Goal: Transaction & Acquisition: Purchase product/service

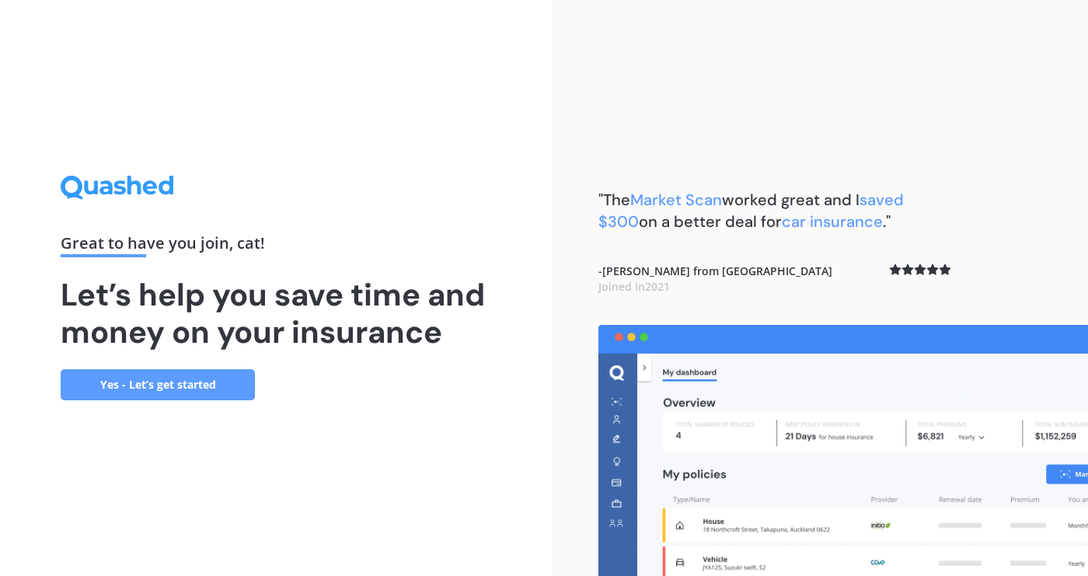
click at [119, 400] on link "Yes - Let’s get started" at bounding box center [158, 384] width 194 height 31
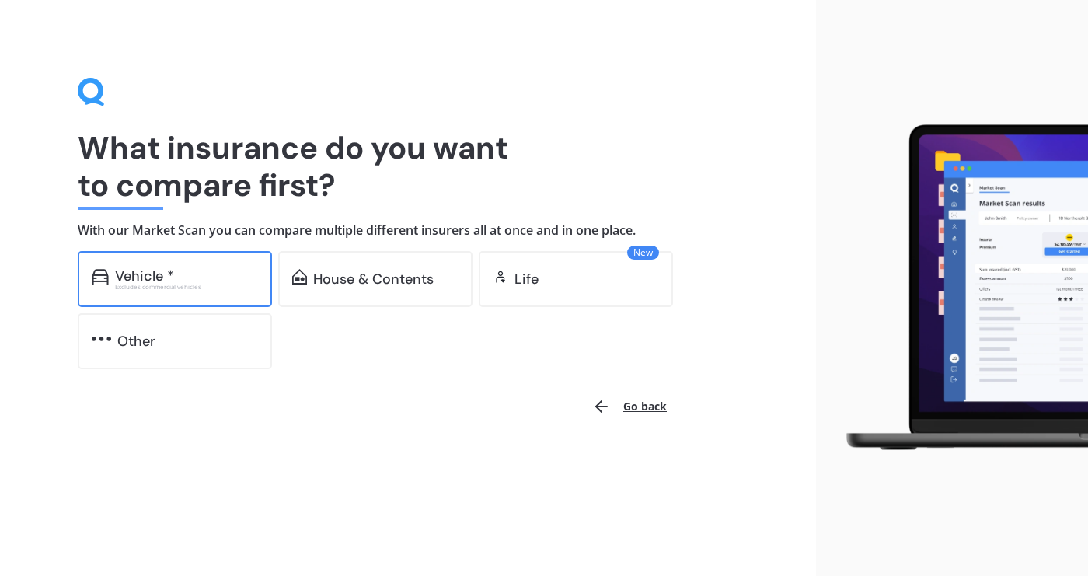
click at [205, 270] on div "Vehicle *" at bounding box center [186, 276] width 143 height 16
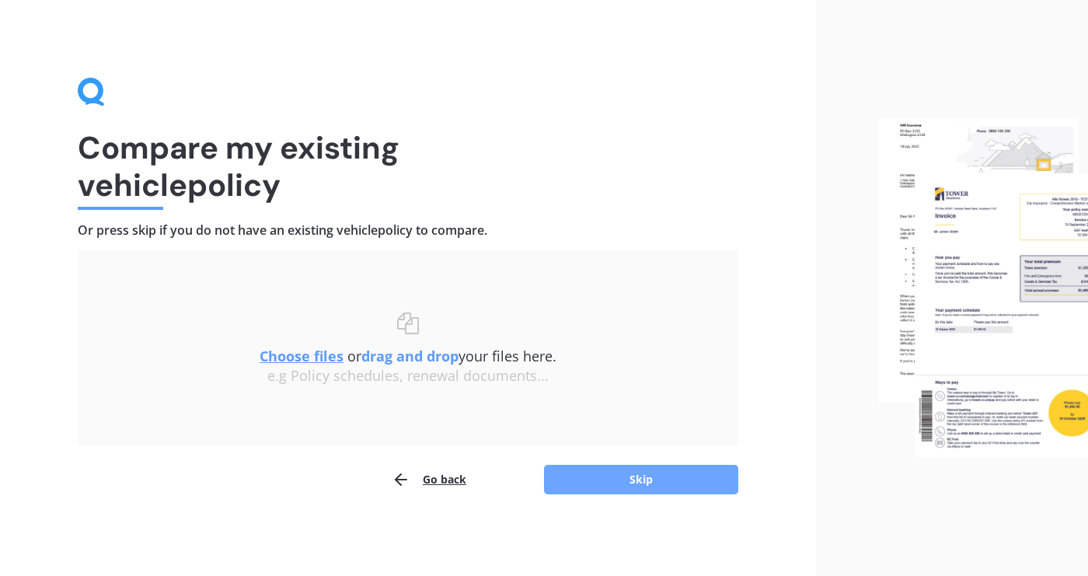
click at [646, 486] on button "Skip" at bounding box center [641, 480] width 194 height 30
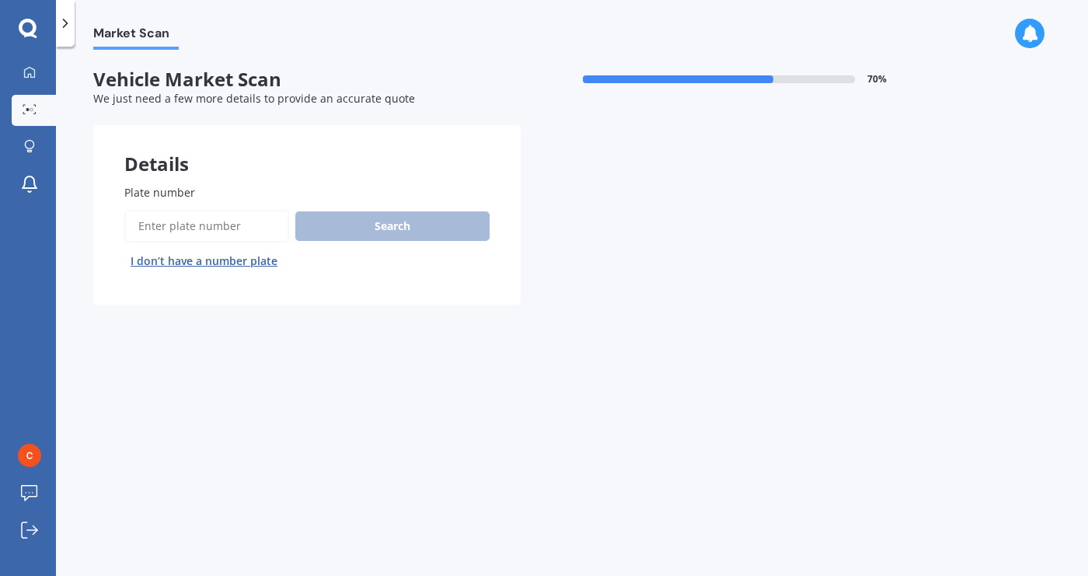
click at [238, 210] on input "Plate number" at bounding box center [206, 226] width 165 height 33
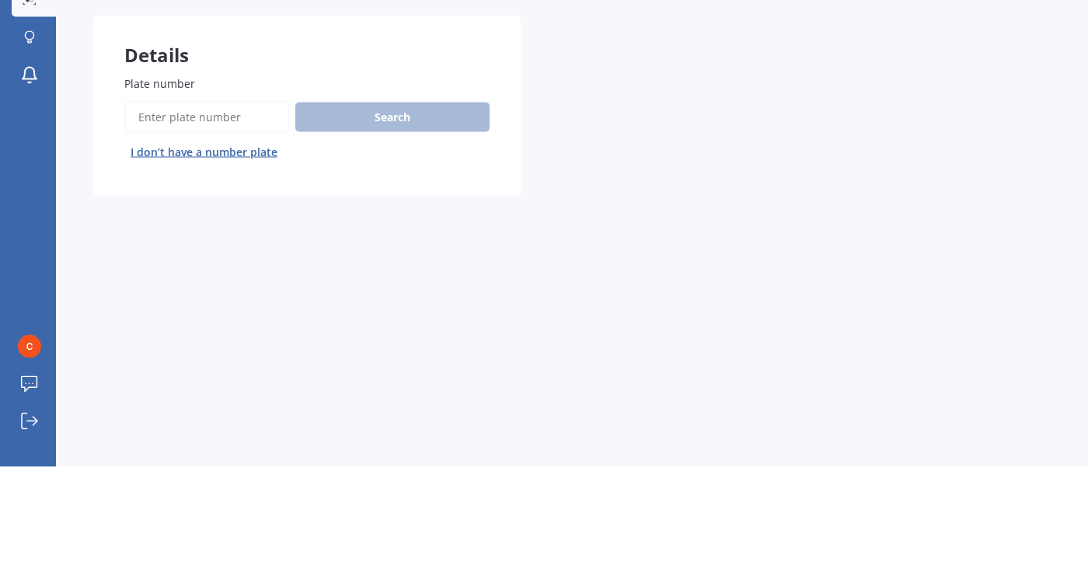
type input "q"
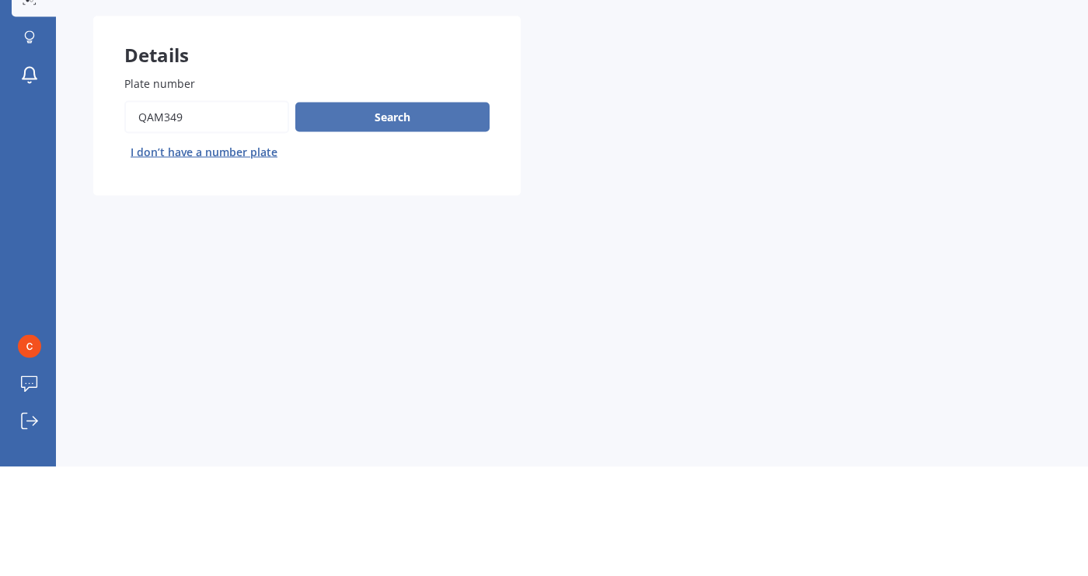
type input "QAM349"
click at [438, 221] on button "Search" at bounding box center [392, 226] width 194 height 30
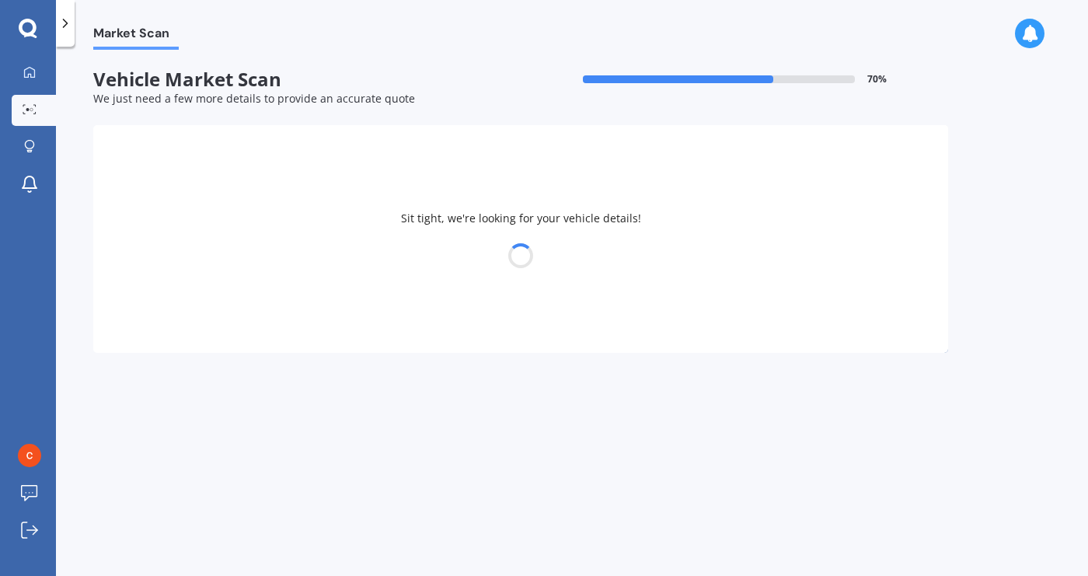
select select "NISSAN"
select select "SERENA"
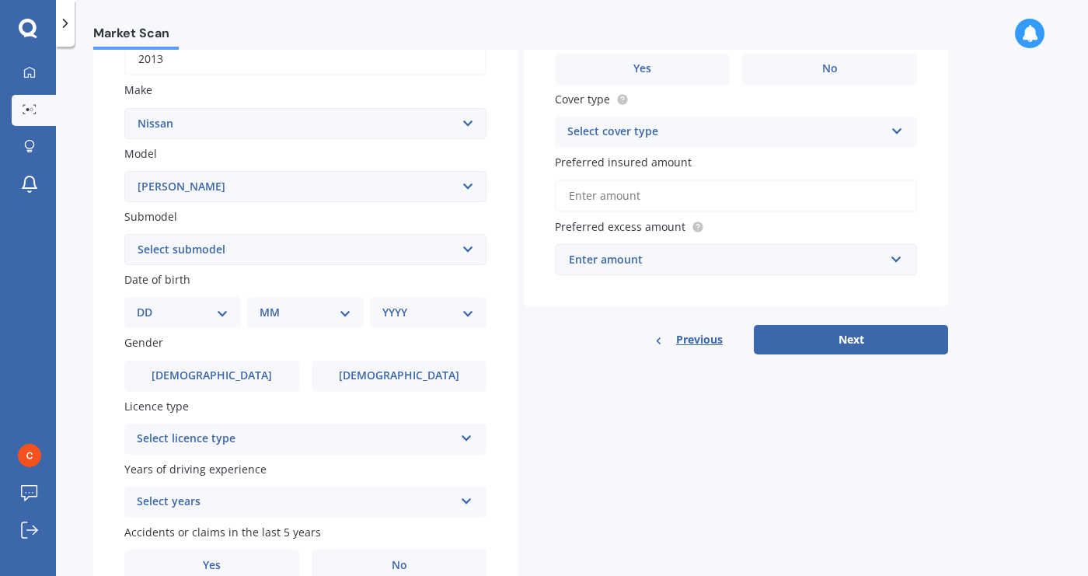
scroll to position [264, 0]
click at [224, 310] on select "DD 01 02 03 04 05 06 07 08 09 10 11 12 13 14 15 16 17 18 19 20 21 22 23 24 25 2…" at bounding box center [183, 310] width 92 height 17
click at [477, 199] on select "Select model 1200 180SX 200SX 300ZX 350Z 370Z Ad Altima ARIYA Atlas Avenir Basa…" at bounding box center [305, 184] width 362 height 31
click at [291, 154] on label "Model" at bounding box center [302, 152] width 356 height 16
click at [291, 169] on select "Select model 1200 180SX 200SX 300ZX 350Z 370Z Ad Altima ARIYA Atlas Avenir Basa…" at bounding box center [305, 184] width 362 height 31
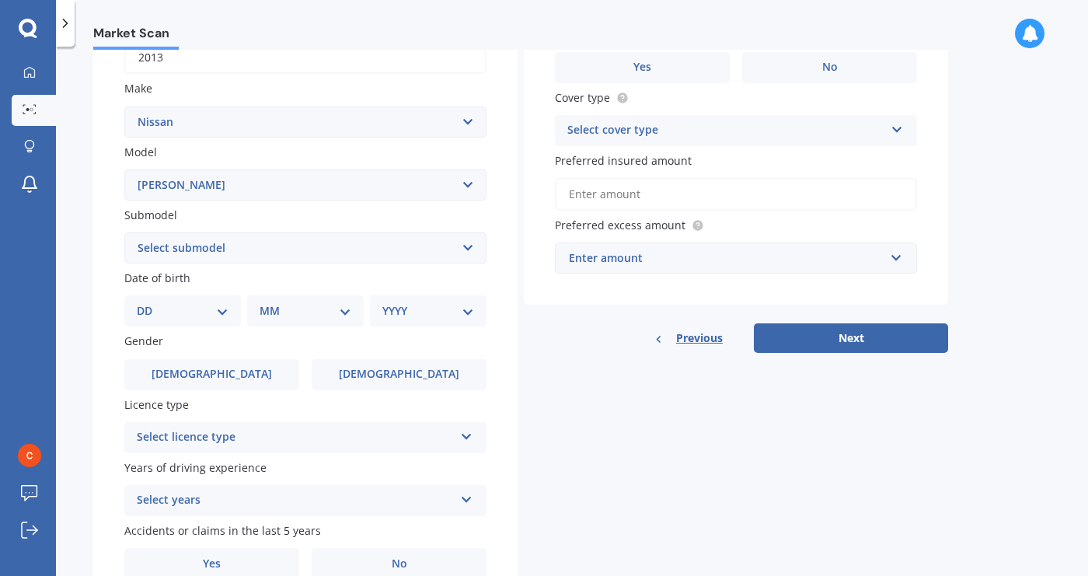
click at [219, 310] on select "DD 01 02 03 04 05 06 07 08 09 10 11 12 13 14 15 16 17 18 19 20 21 22 23 24 25 2…" at bounding box center [183, 310] width 92 height 17
select select "23"
click at [149, 302] on select "DD 01 02 03 04 05 06 07 08 09 10 11 12 13 14 15 16 17 18 19 20 21 22 23 24 25 2…" at bounding box center [183, 310] width 92 height 17
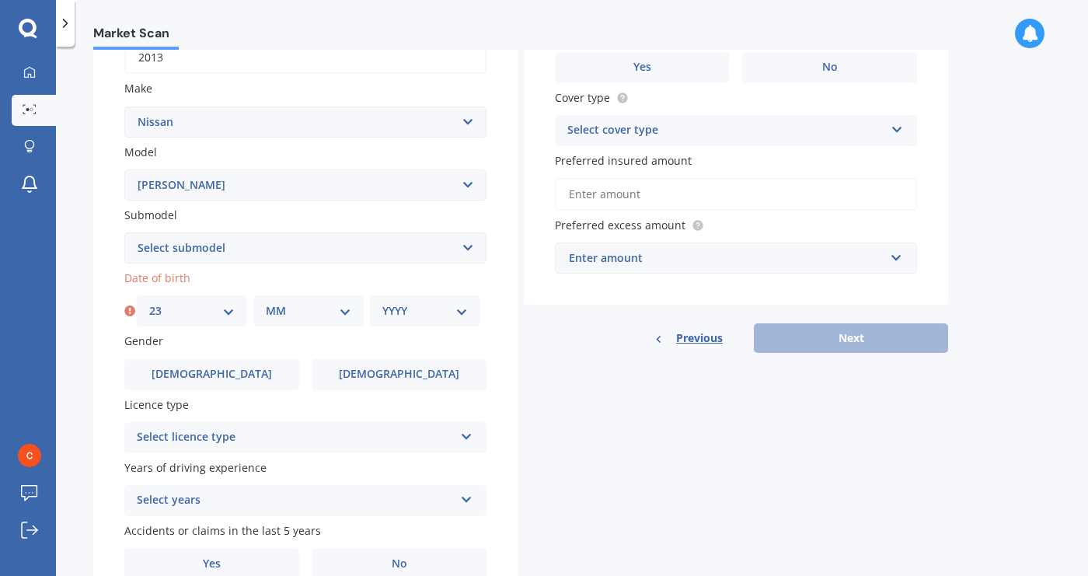
click at [344, 313] on select "MM 01 02 03 04 05 06 07 08 09 10 11 12" at bounding box center [309, 310] width 86 height 17
select select "06"
click at [266, 302] on select "MM 01 02 03 04 05 06 07 08 09 10 11 12" at bounding box center [309, 310] width 86 height 17
click at [459, 314] on select "YYYY 2025 2024 2023 2022 2021 2020 2019 2018 2017 2016 2015 2014 2013 2012 2011…" at bounding box center [425, 310] width 86 height 17
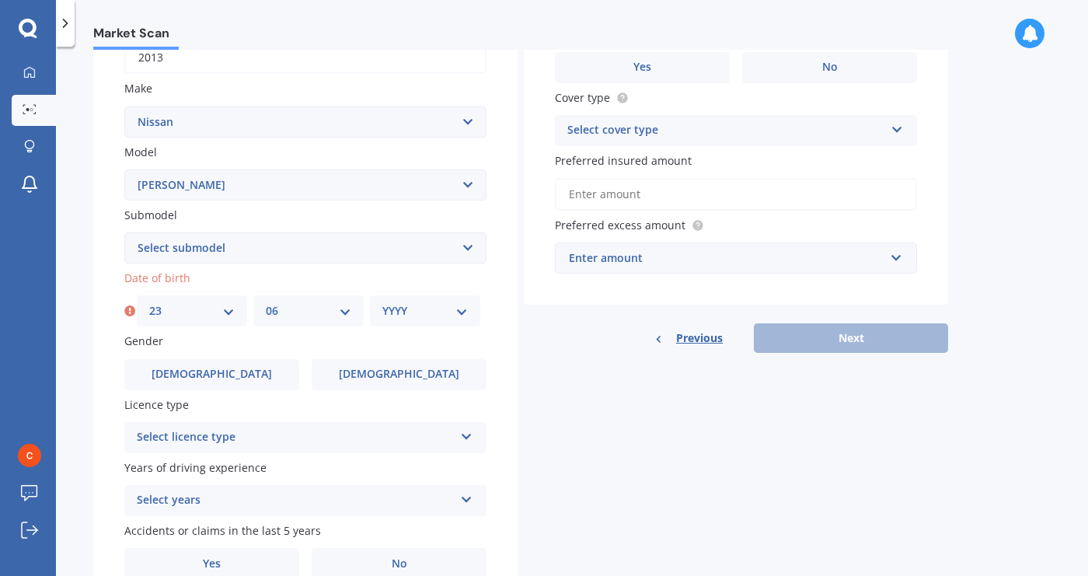
click at [476, 313] on div "YYYY 2025 2024 2023 2022 2021 2020 2019 2018 2017 2016 2015 2014 2013 2012 2011…" at bounding box center [425, 310] width 110 height 31
click at [463, 302] on select "YYYY 2025 2024 2023 2022 2021 2020 2019 2018 2017 2016 2015 2014 2013 2012 2011…" at bounding box center [425, 310] width 86 height 17
select select "1984"
click at [382, 302] on select "YYYY 2025 2024 2023 2022 2021 2020 2019 2018 2017 2016 2015 2014 2013 2012 2011…" at bounding box center [425, 310] width 86 height 17
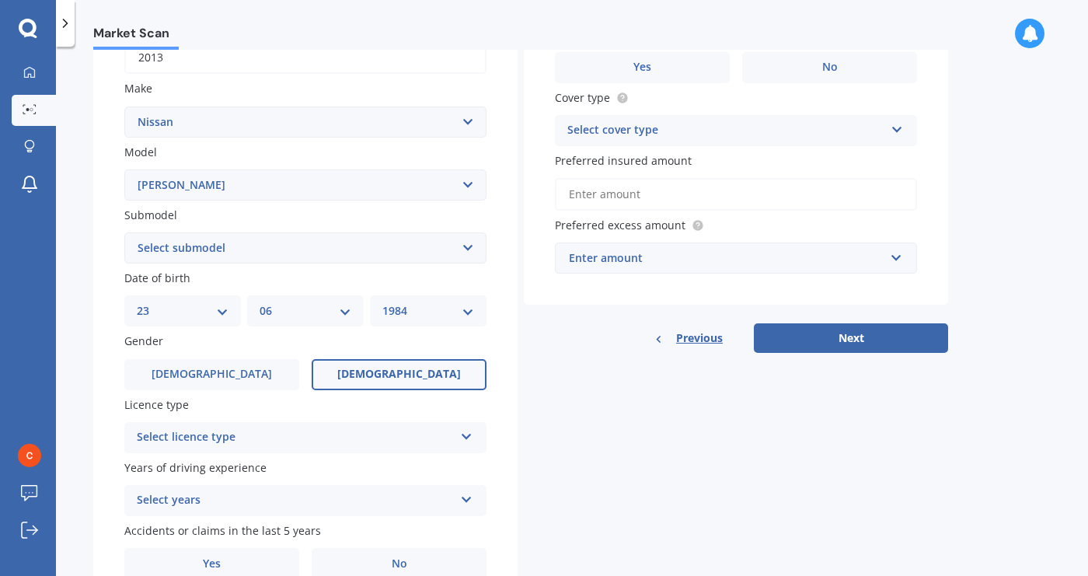
click at [421, 365] on label "Female" at bounding box center [399, 374] width 175 height 31
click at [0, 0] on input "Female" at bounding box center [0, 0] width 0 height 0
click at [463, 439] on icon at bounding box center [466, 433] width 13 height 11
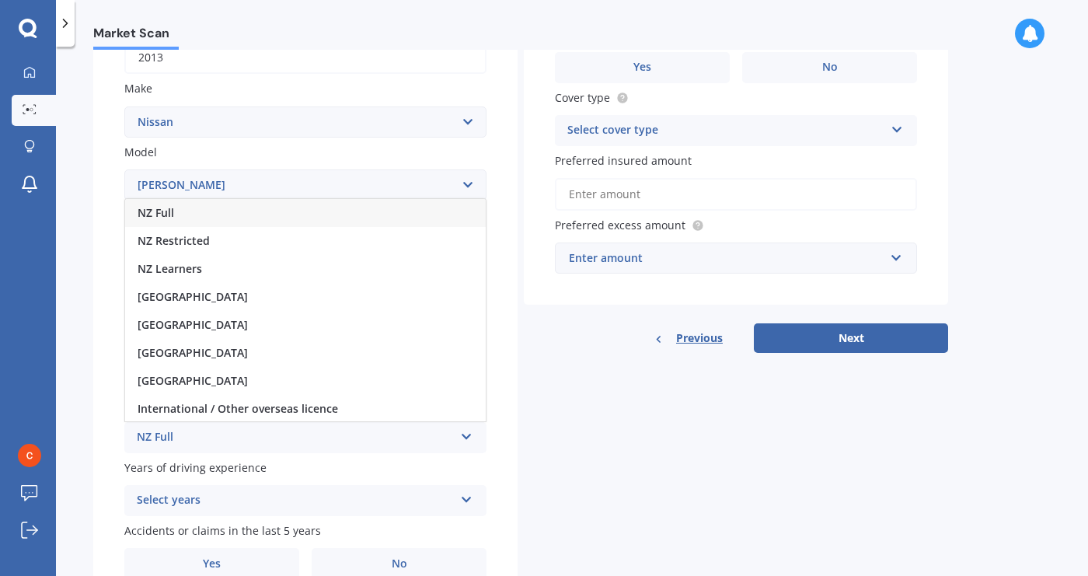
click at [372, 213] on div "NZ Full" at bounding box center [305, 213] width 361 height 28
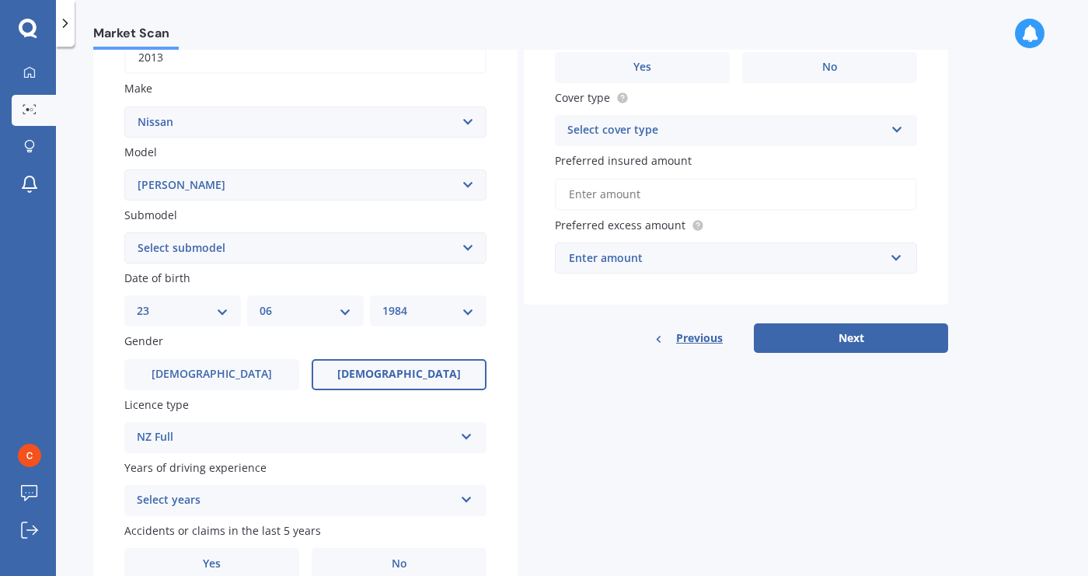
click at [466, 501] on icon at bounding box center [466, 496] width 13 height 11
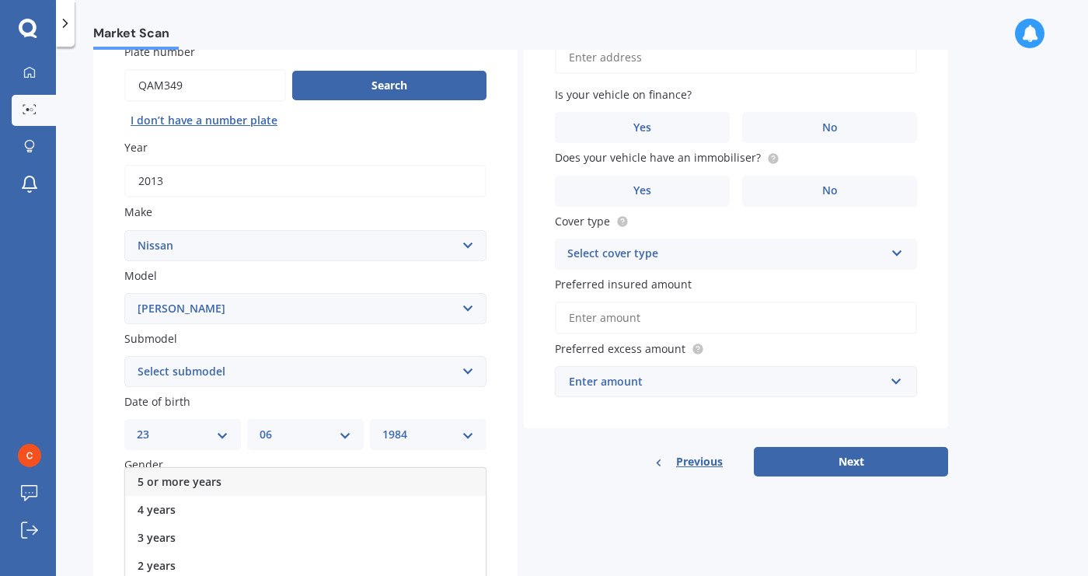
scroll to position [139, 0]
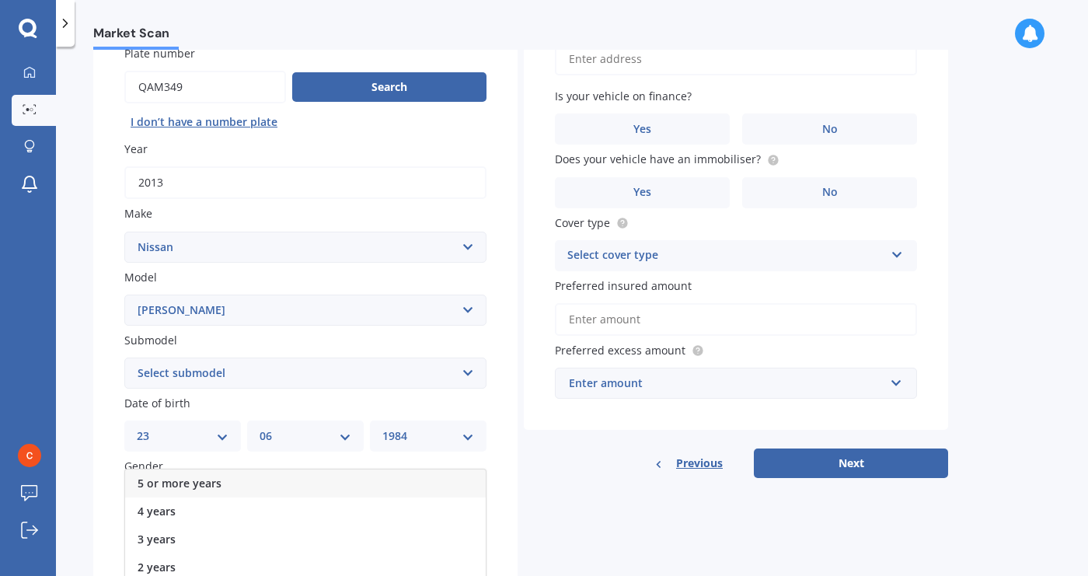
click at [363, 481] on div "5 or more years" at bounding box center [305, 484] width 361 height 28
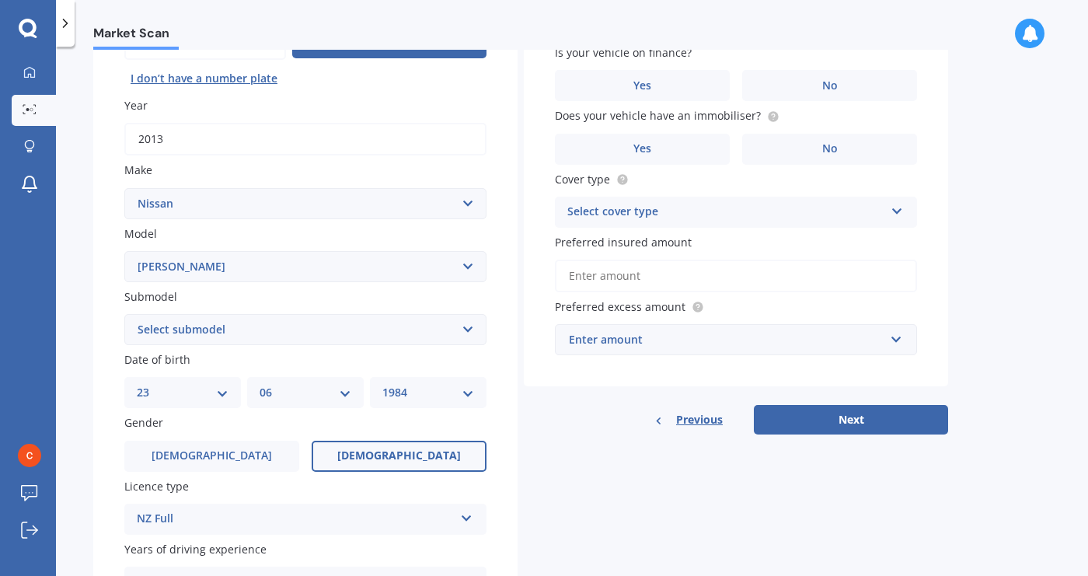
scroll to position [264, 0]
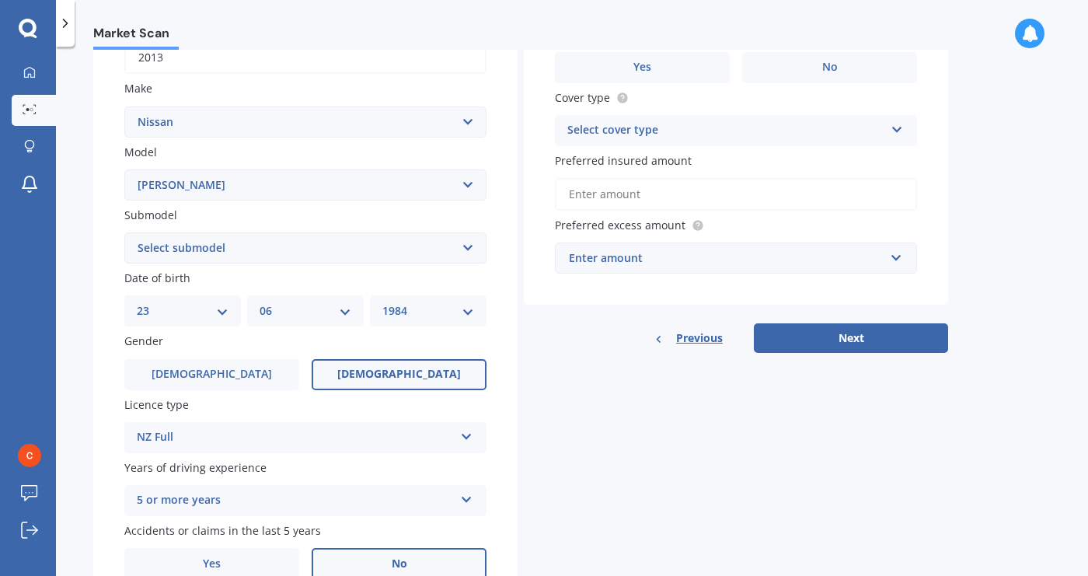
click at [417, 564] on label "No" at bounding box center [399, 563] width 175 height 31
click at [0, 0] on input "No" at bounding box center [0, 0] width 0 height 0
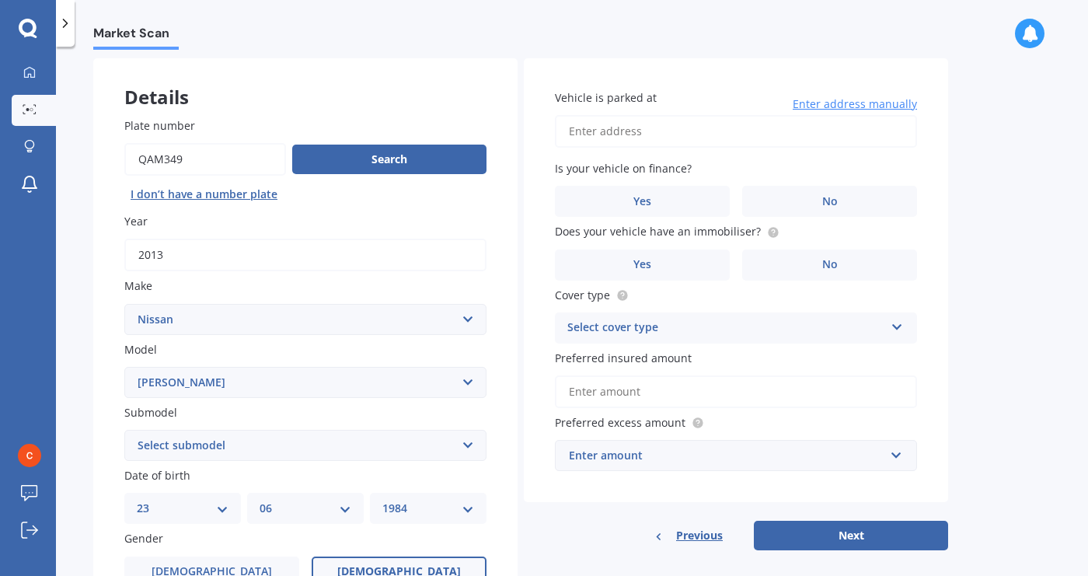
scroll to position [0, 0]
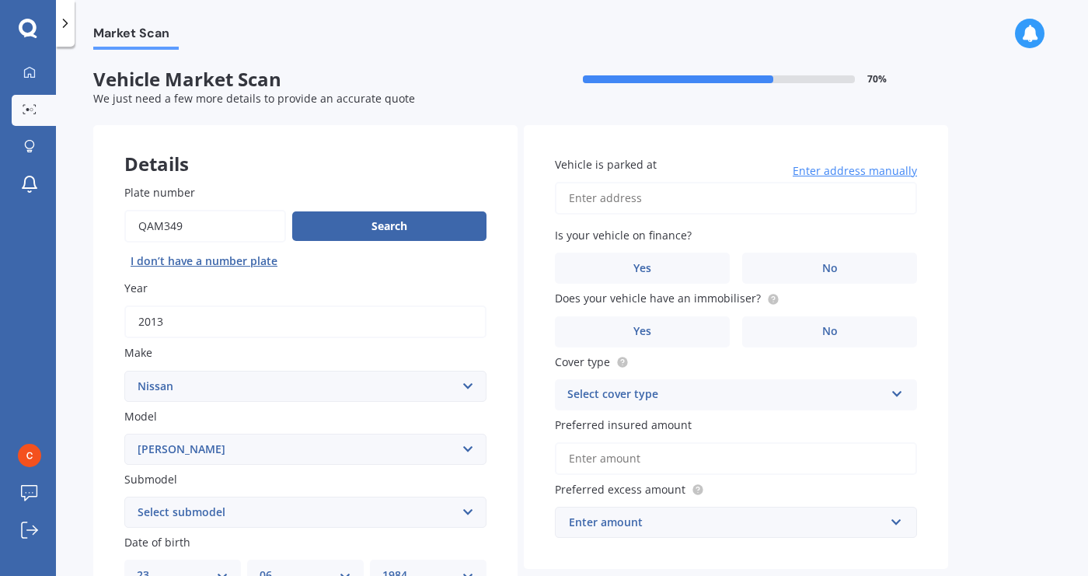
click at [864, 201] on input "Vehicle is parked at" at bounding box center [736, 198] width 362 height 33
type input "201 BEACH ROADKAIKOURA 7300"
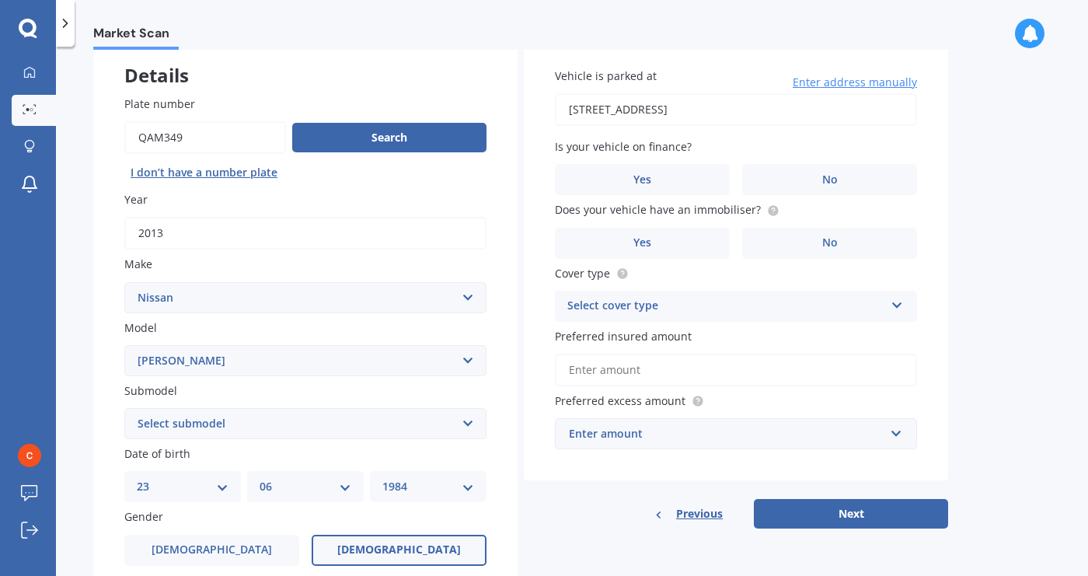
scroll to position [93, 0]
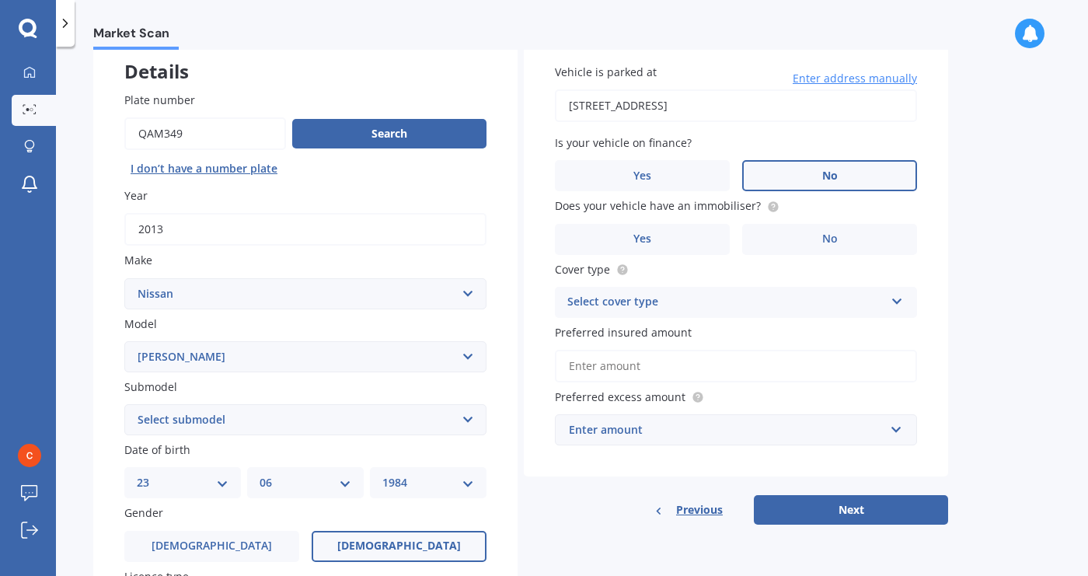
click at [846, 174] on label "No" at bounding box center [829, 175] width 175 height 31
click at [0, 0] on input "No" at bounding box center [0, 0] width 0 height 0
click at [833, 238] on span "No" at bounding box center [831, 238] width 16 height 13
click at [0, 0] on input "No" at bounding box center [0, 0] width 0 height 0
click at [892, 303] on icon at bounding box center [897, 298] width 13 height 11
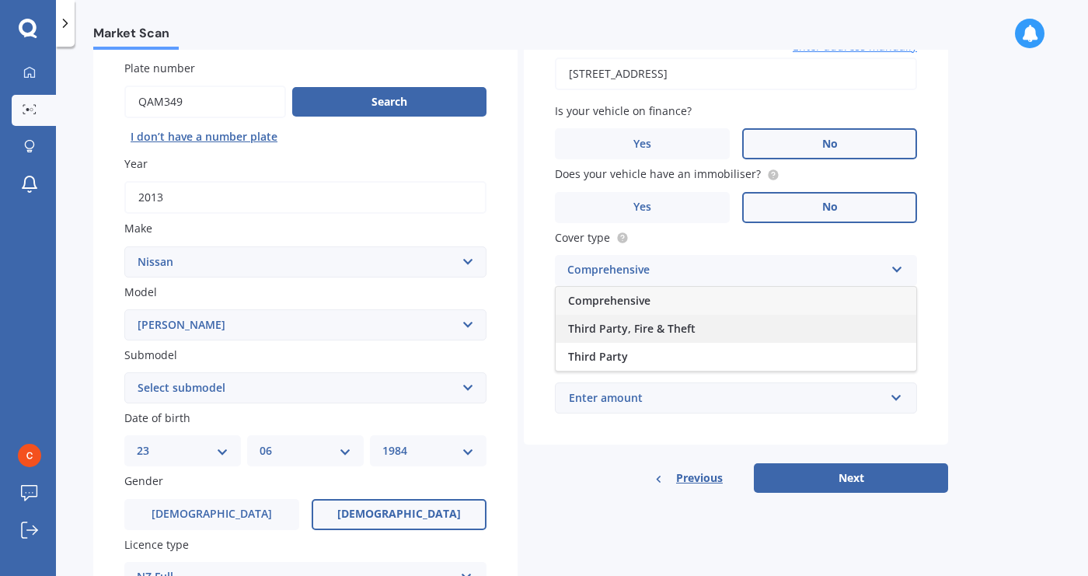
scroll to position [122, 0]
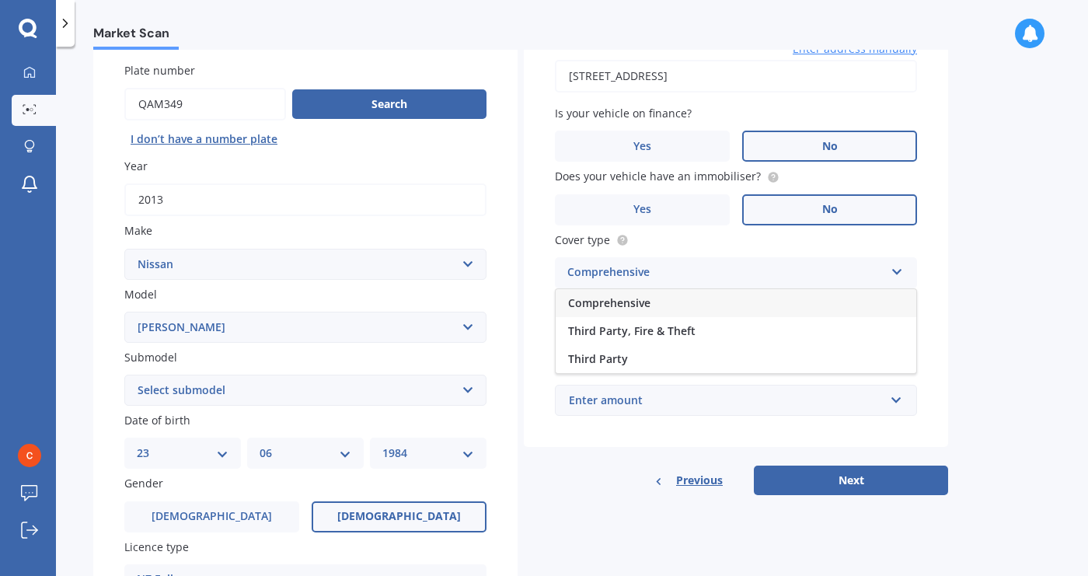
click at [722, 348] on div "Third Party" at bounding box center [736, 359] width 361 height 28
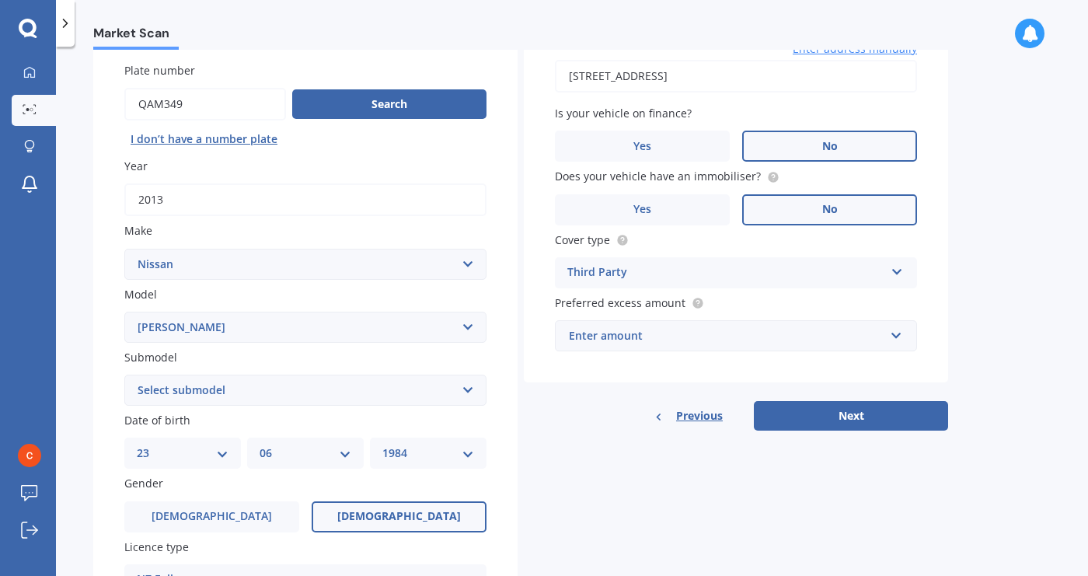
click at [894, 270] on icon at bounding box center [897, 269] width 13 height 11
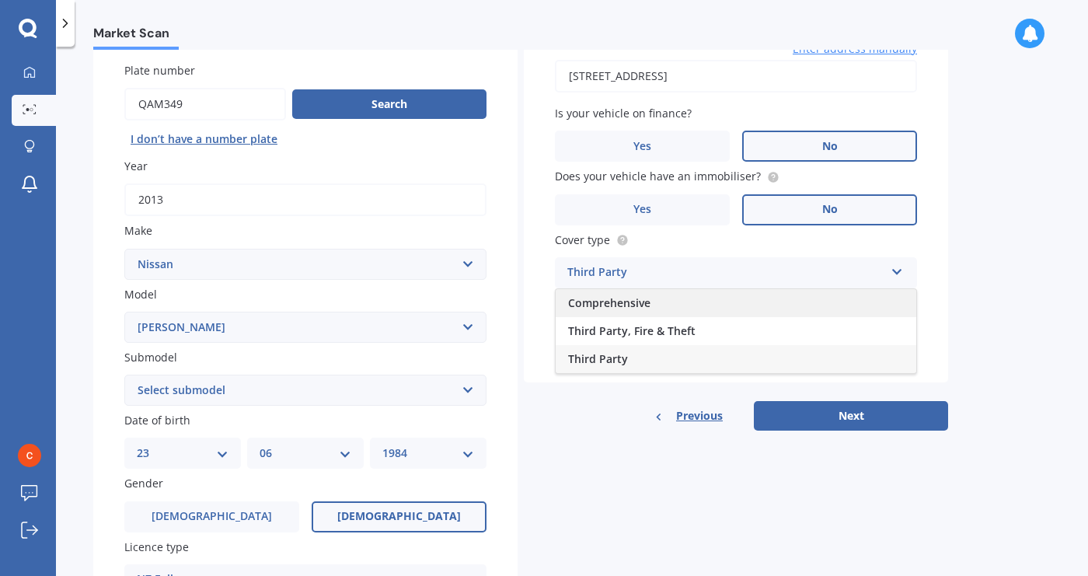
click at [640, 303] on span "Comprehensive" at bounding box center [609, 302] width 82 height 15
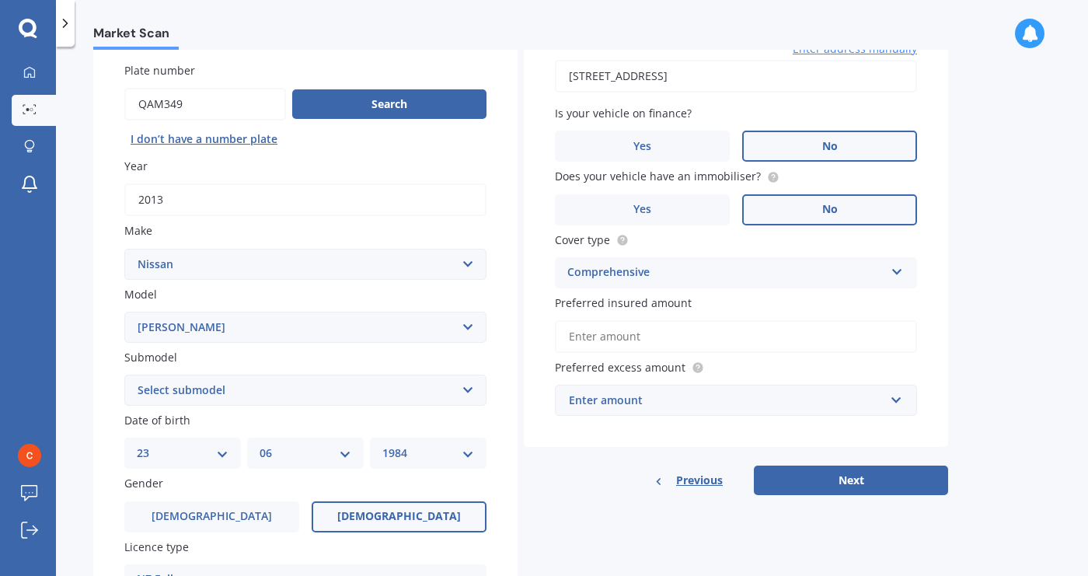
click at [658, 334] on input "Preferred insured amount" at bounding box center [736, 336] width 362 height 33
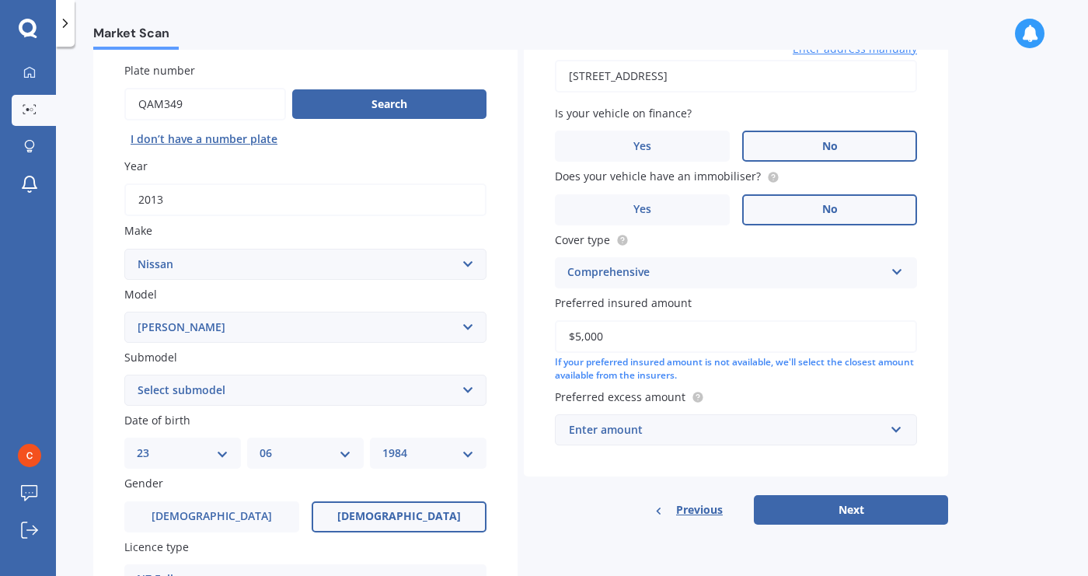
type input "$5,000"
click at [1018, 414] on div "Market Scan Vehicle Market Scan 70 % We just need a few more details to provide…" at bounding box center [572, 314] width 1032 height 529
click at [903, 433] on input "text" at bounding box center [731, 430] width 348 height 30
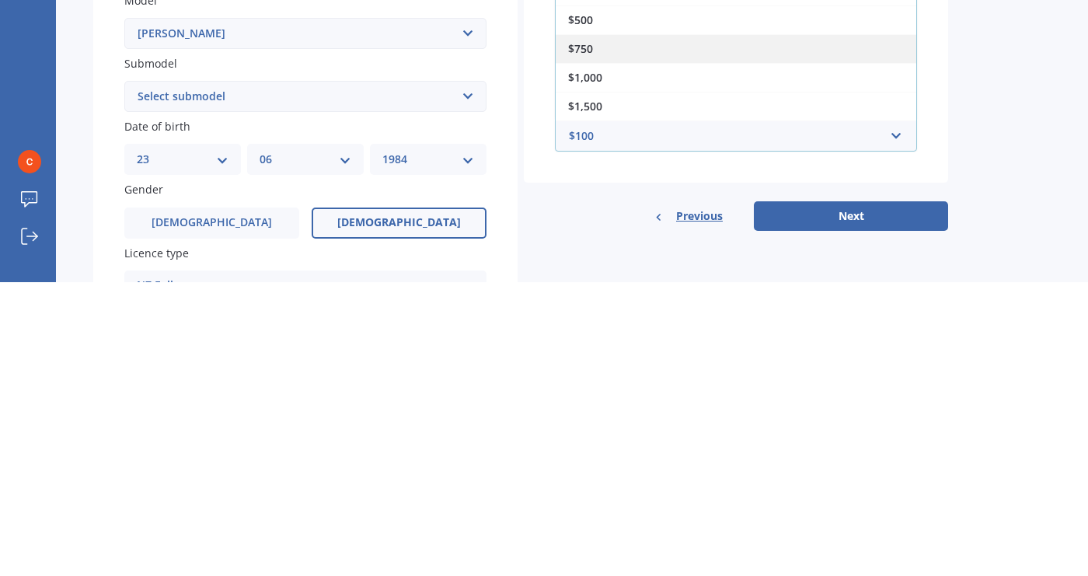
click at [584, 343] on span "$750" at bounding box center [580, 342] width 25 height 15
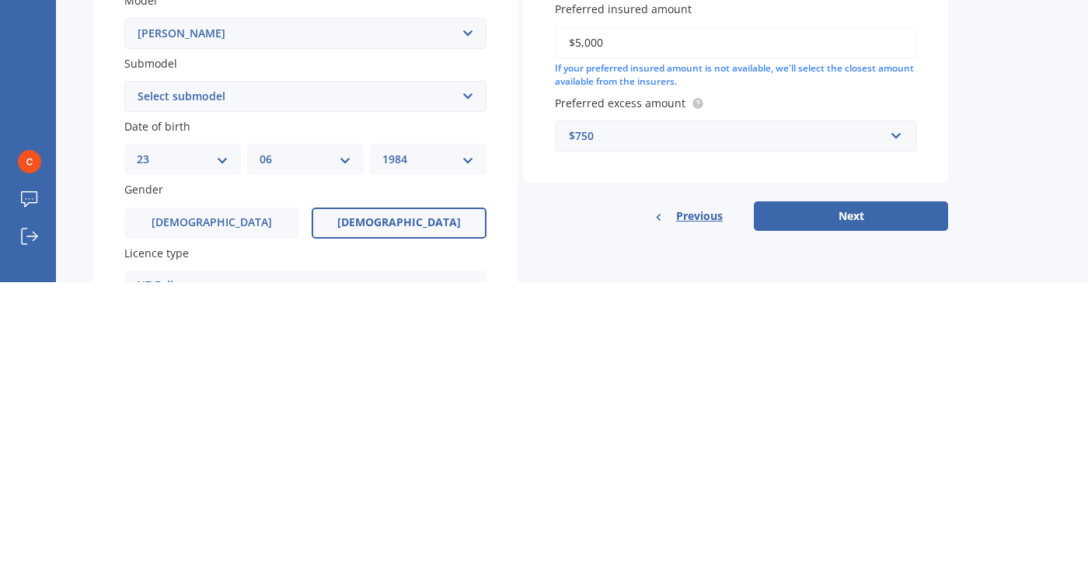
click at [1001, 477] on div "Market Scan Vehicle Market Scan 70 % We just need a few more details to provide…" at bounding box center [572, 314] width 1032 height 529
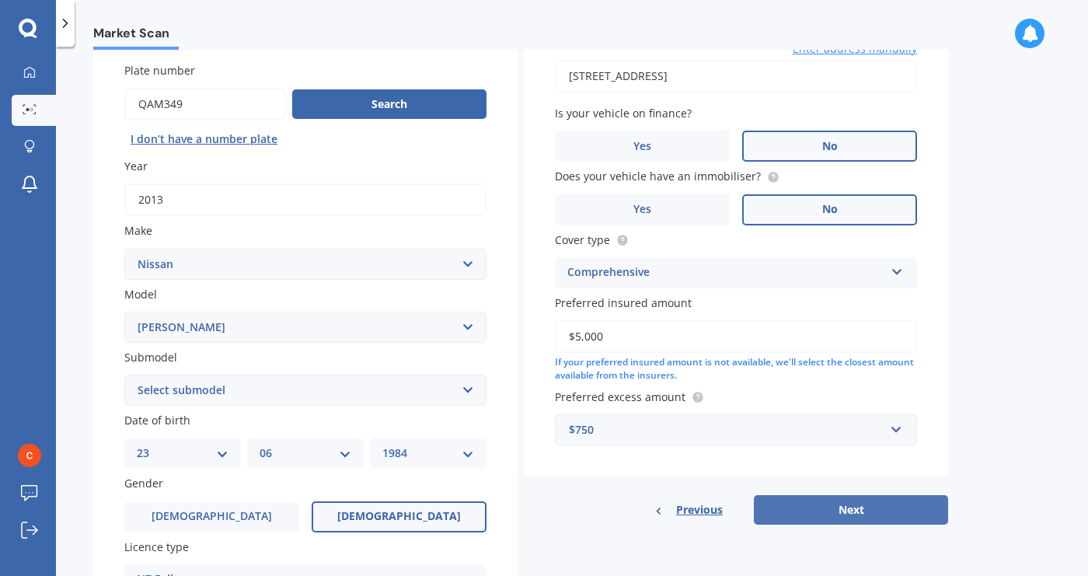
click at [865, 508] on button "Next" at bounding box center [851, 510] width 194 height 30
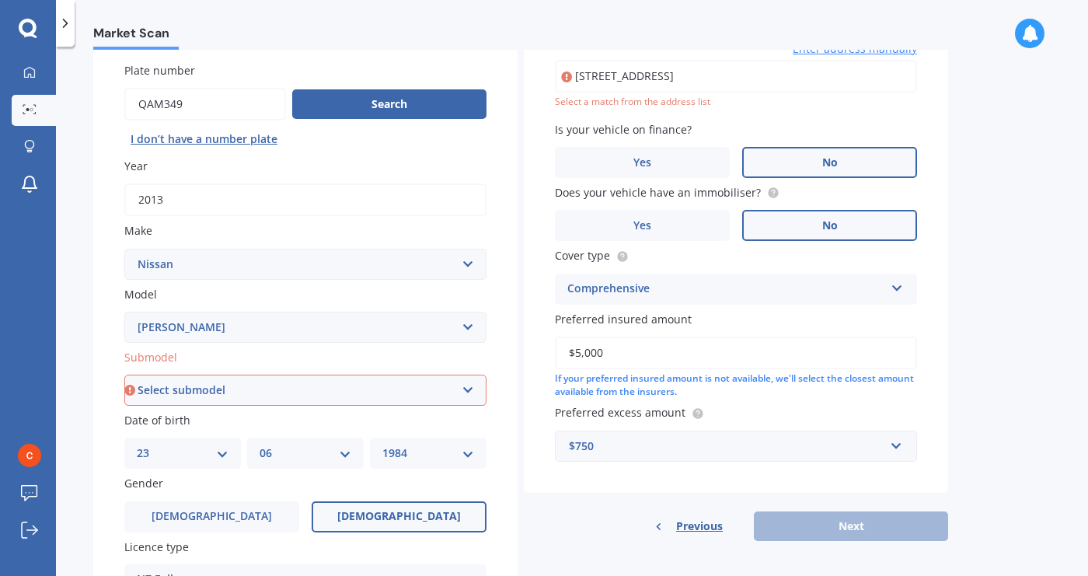
click at [687, 72] on input "201 BEACH ROADKAIKOURA 7300" at bounding box center [736, 76] width 362 height 33
click at [789, 80] on input "201 BEACH ROADKAIKOURA 7300" at bounding box center [736, 76] width 362 height 33
type input "201 Beach Road, Kaikōura 7300新西兰"
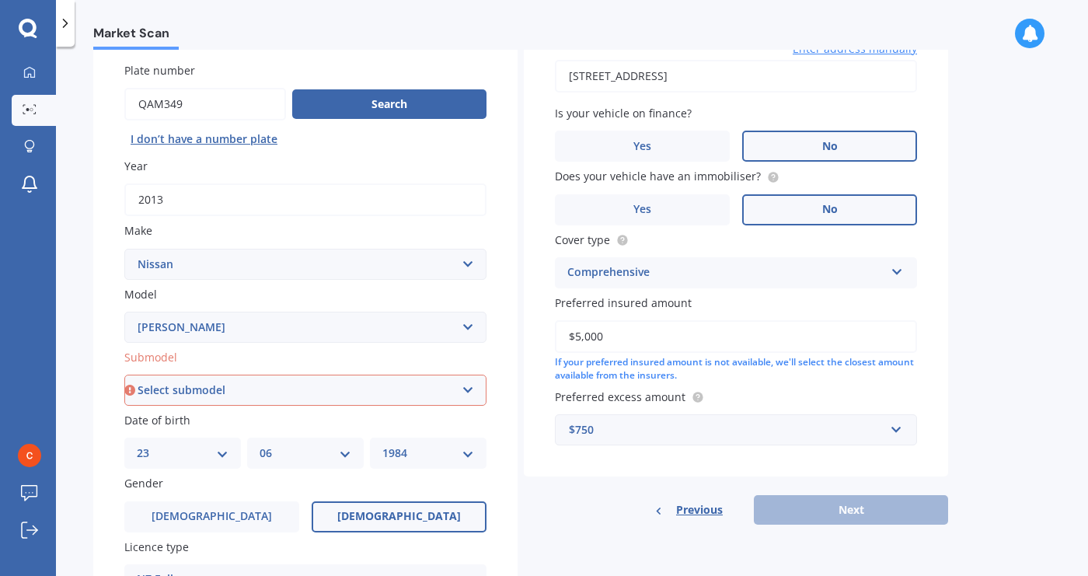
click at [466, 393] on select "Select submodel Hybrid Petrol Turbo Diesel" at bounding box center [305, 390] width 362 height 31
select select "HYBRID"
click at [124, 375] on select "Select submodel Hybrid Petrol Turbo Diesel" at bounding box center [305, 390] width 362 height 31
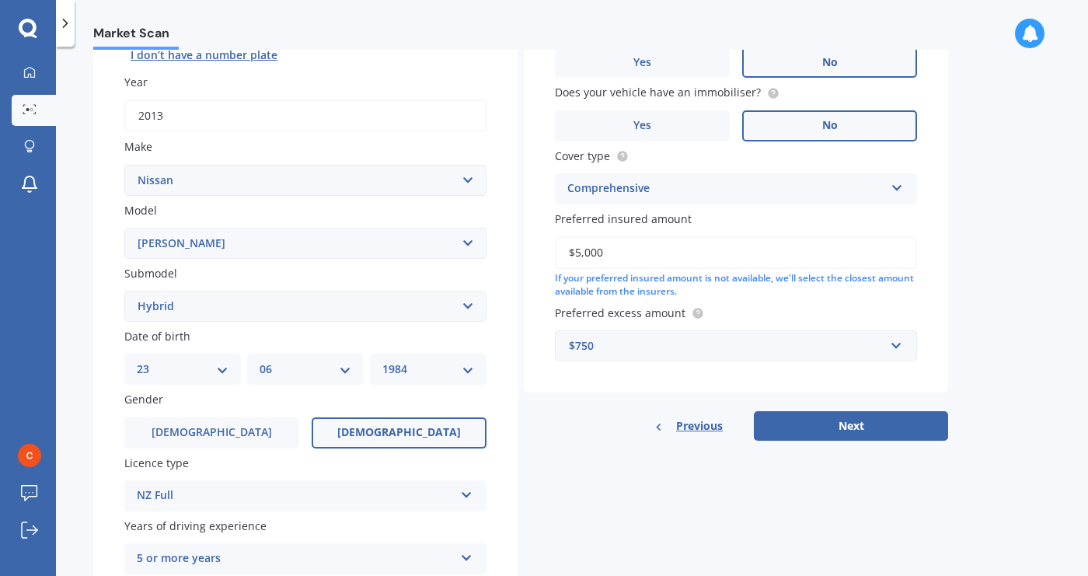
scroll to position [210, 0]
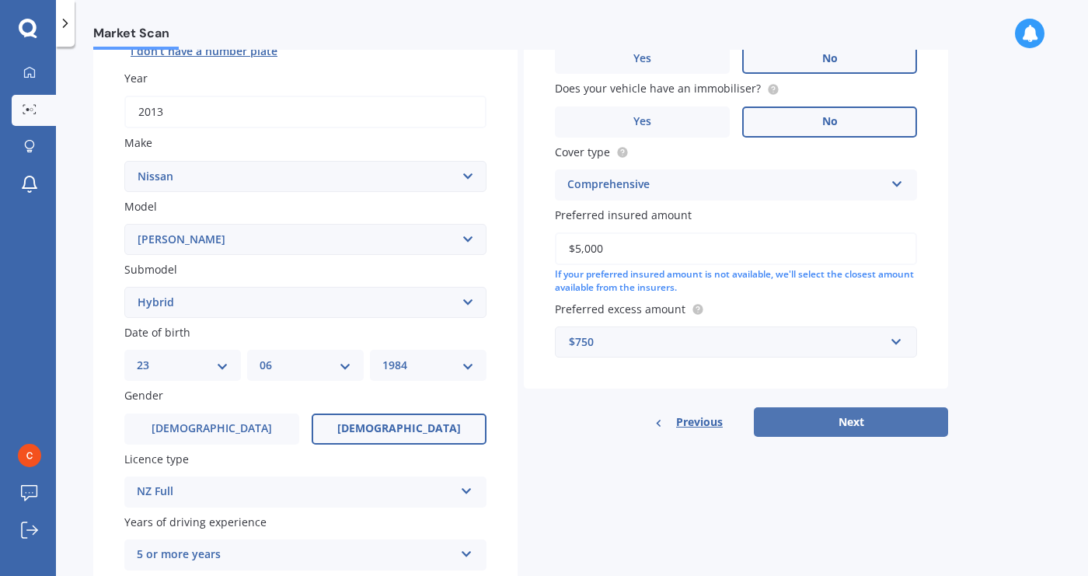
click at [893, 421] on button "Next" at bounding box center [851, 422] width 194 height 30
select select "23"
select select "06"
select select "1984"
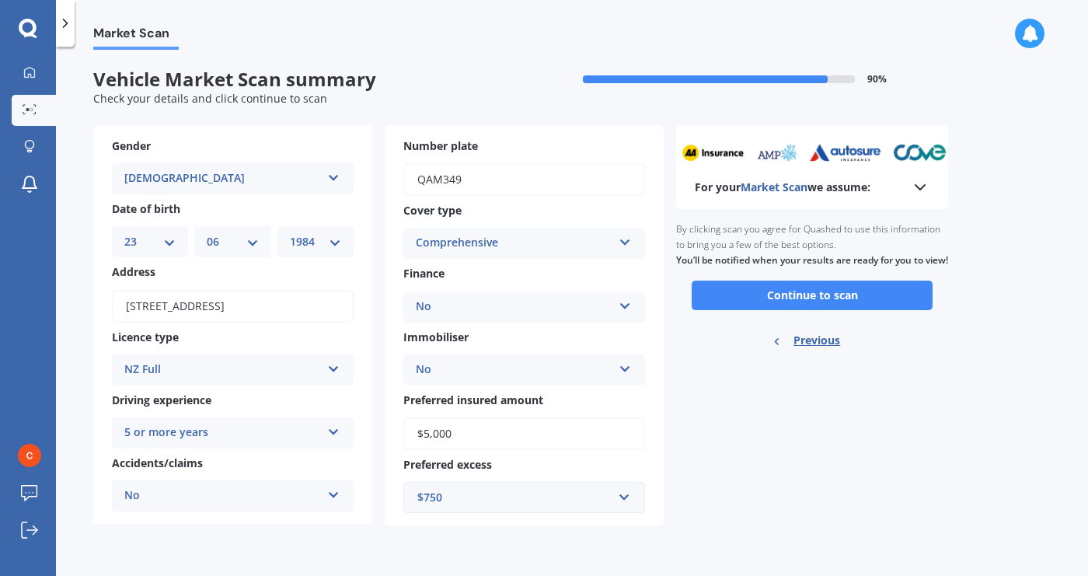
scroll to position [0, 0]
click at [920, 194] on icon at bounding box center [920, 187] width 19 height 19
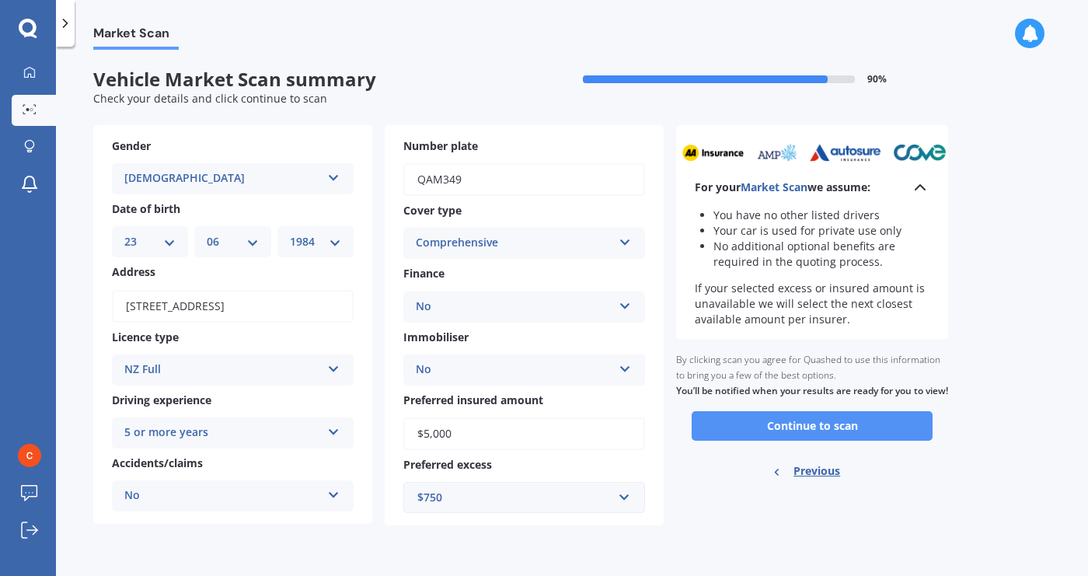
click at [884, 440] on button "Continue to scan" at bounding box center [812, 426] width 241 height 30
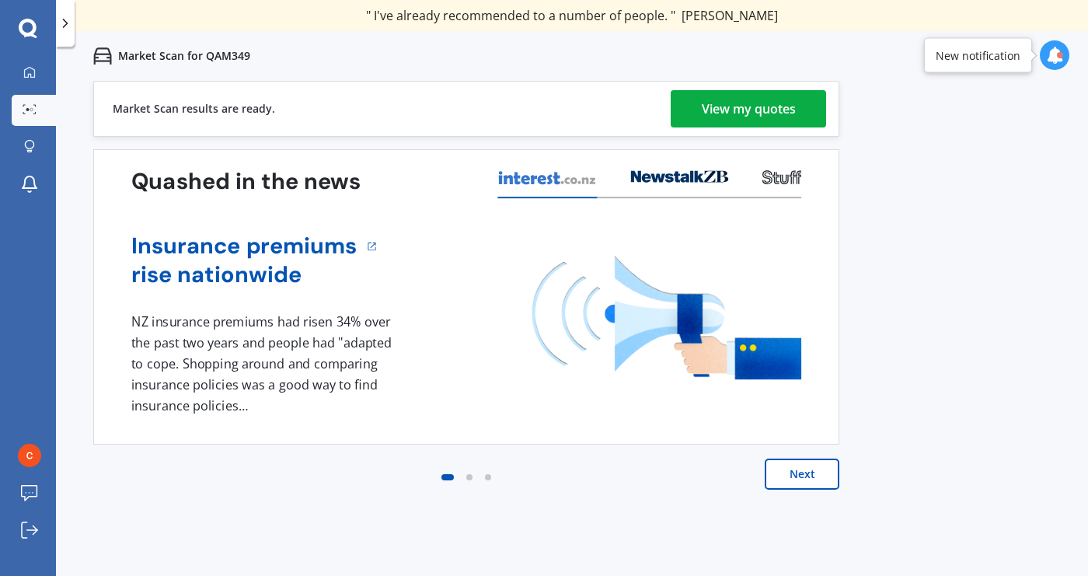
click at [760, 112] on div "View my quotes" at bounding box center [749, 108] width 94 height 37
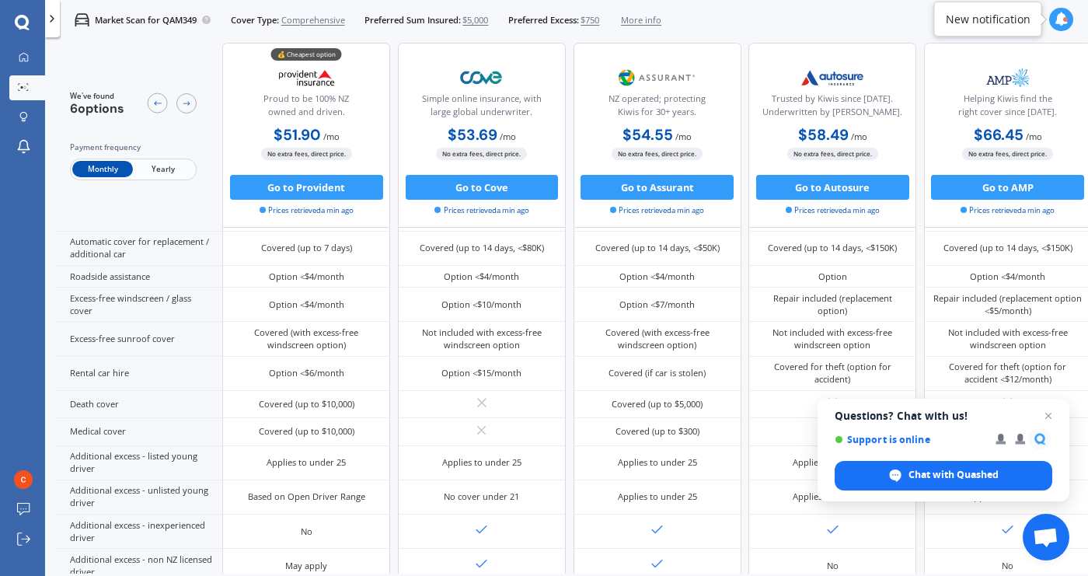
scroll to position [564, 0]
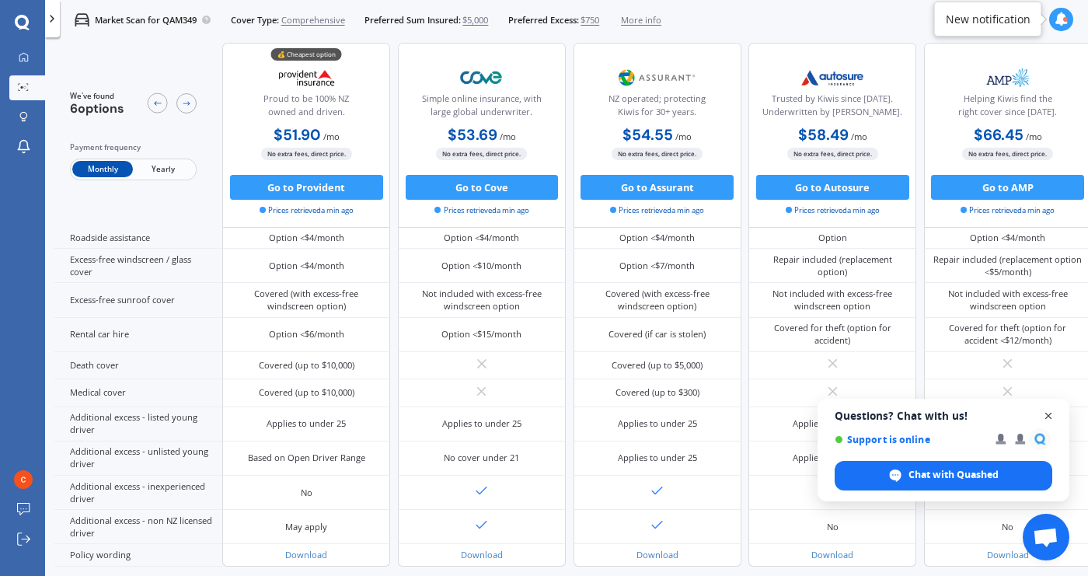
click at [1049, 426] on span "Open chat" at bounding box center [1048, 416] width 19 height 19
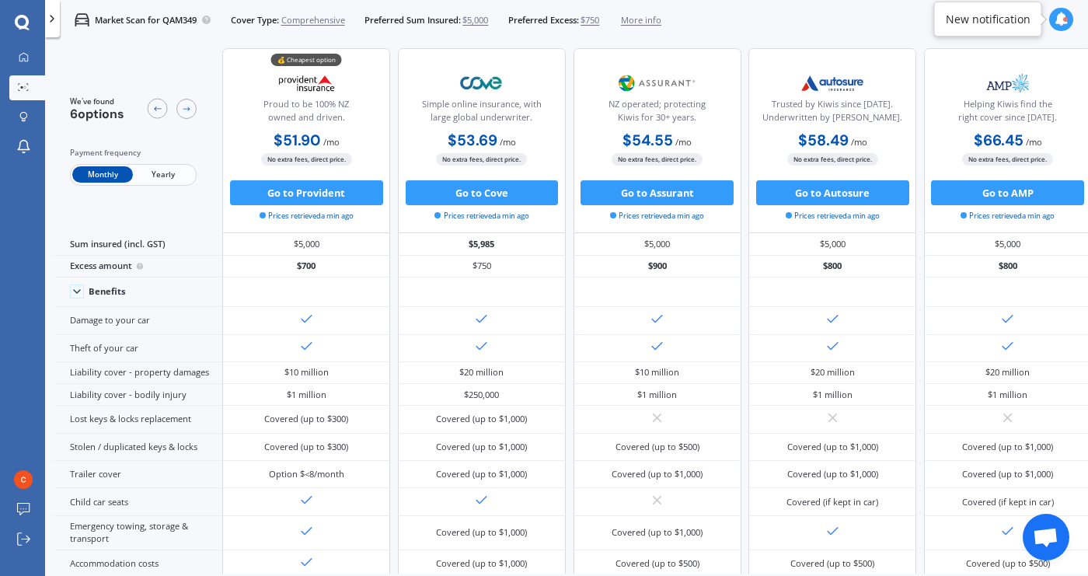
scroll to position [0, 0]
